Goal: Transaction & Acquisition: Purchase product/service

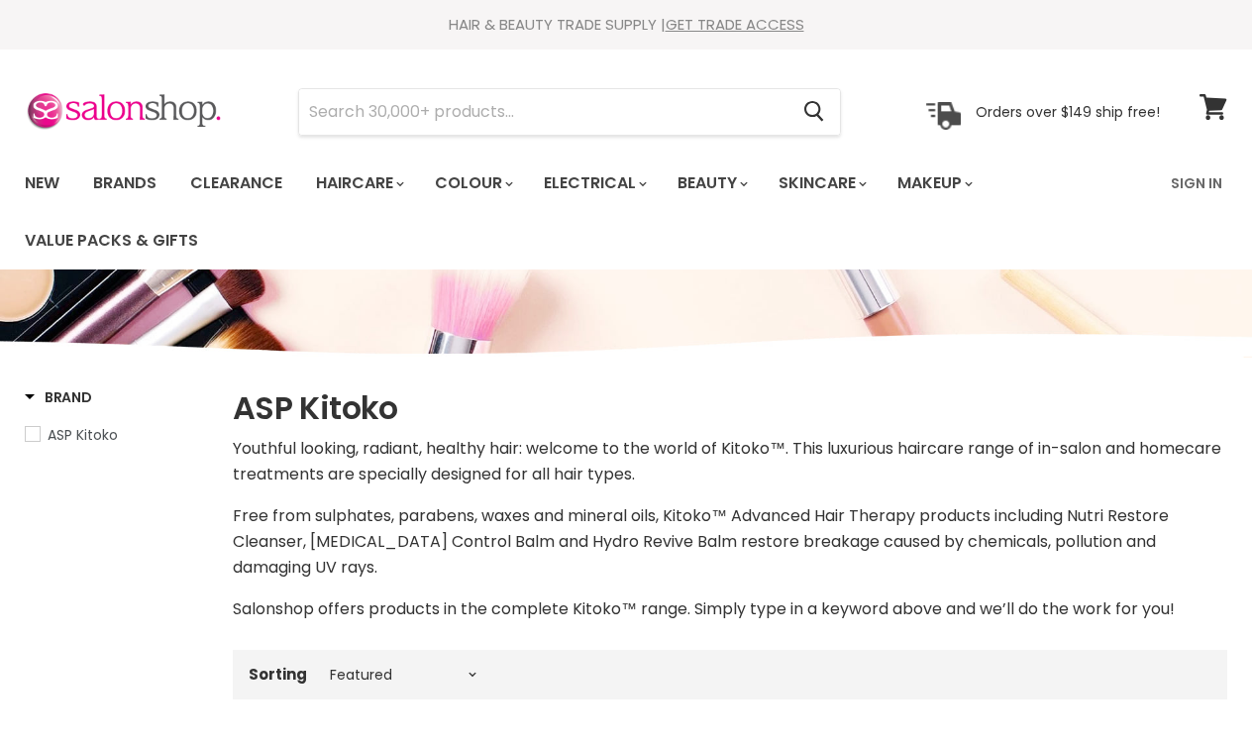
select select "manual"
click at [384, 101] on input "Search" at bounding box center [543, 112] width 488 height 46
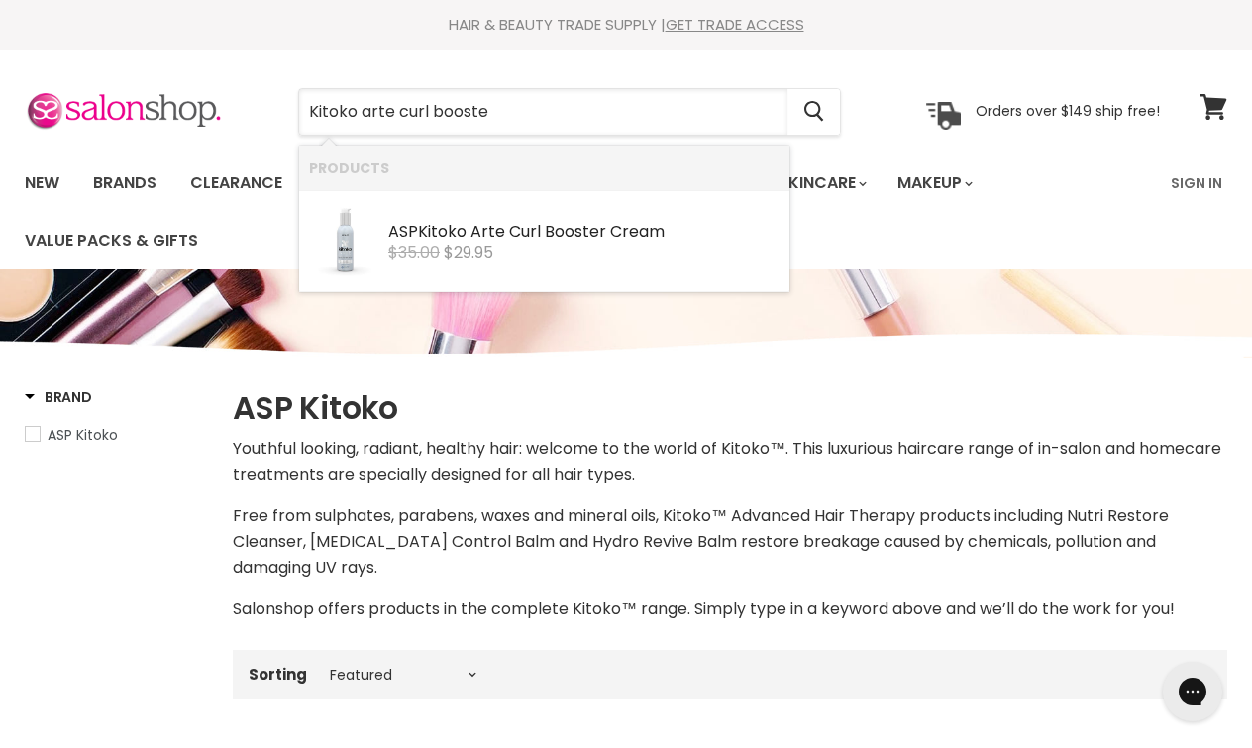
type input "Kitoko arte curl booster"
click at [446, 230] on b "Kitoko" at bounding box center [442, 231] width 49 height 23
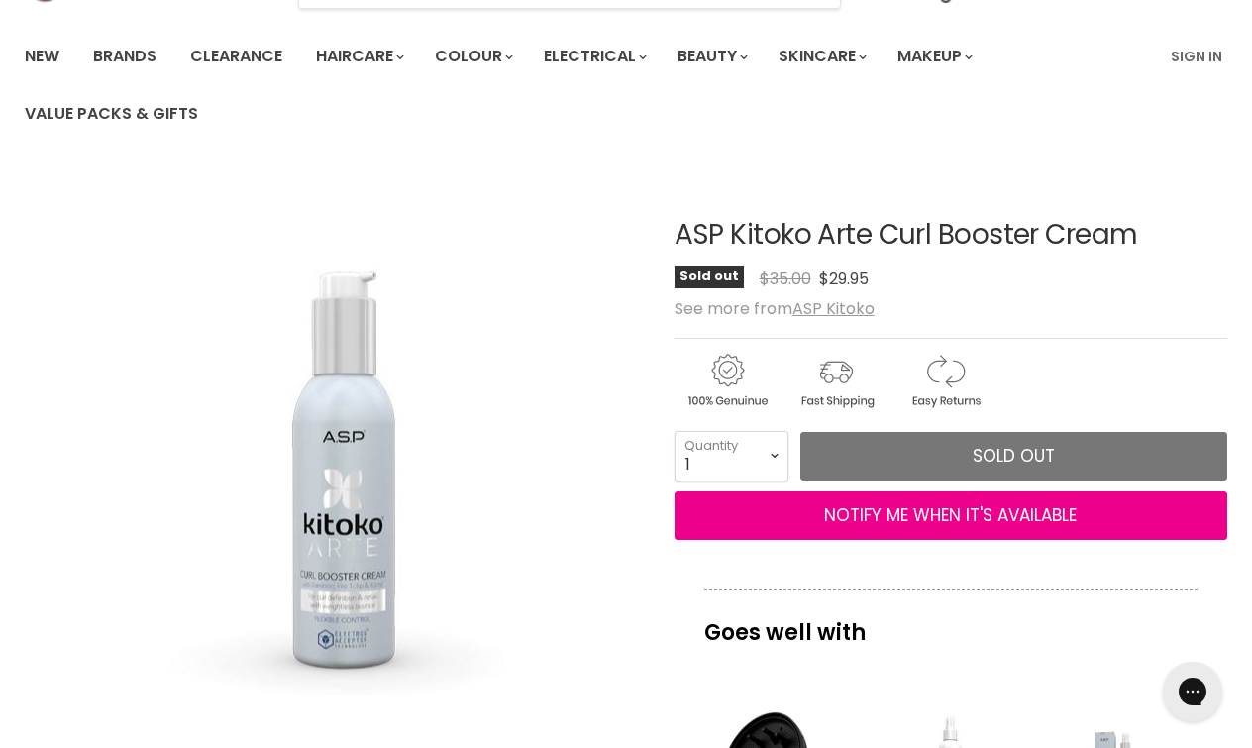
scroll to position [130, 0]
